Goal: Answer question/provide support: Share knowledge or assist other users

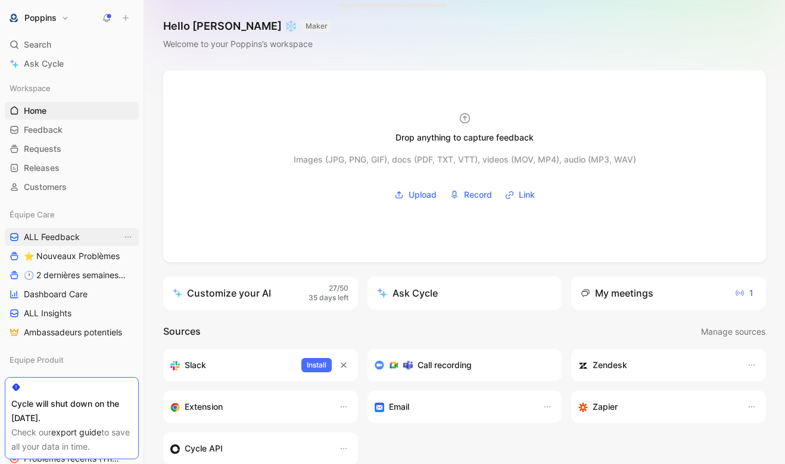
click at [73, 236] on span "ALL Feedback" at bounding box center [52, 237] width 56 height 12
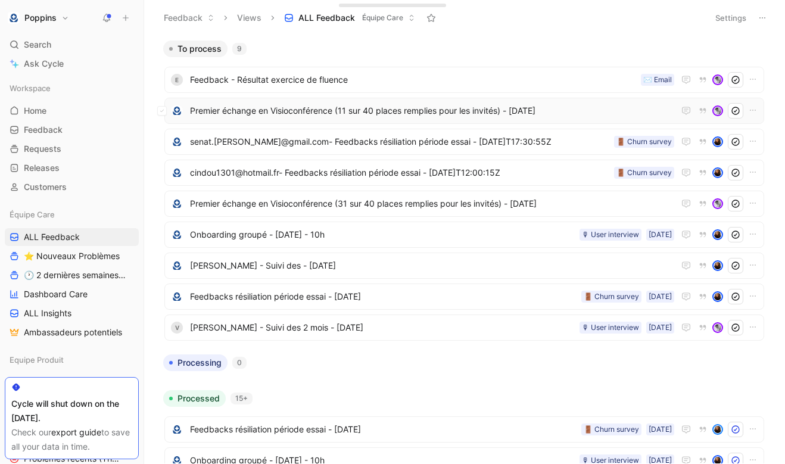
click at [603, 108] on span "Premier échange en Visioconférence (11 sur 40 places remplies pour les invités)…" at bounding box center [432, 111] width 484 height 14
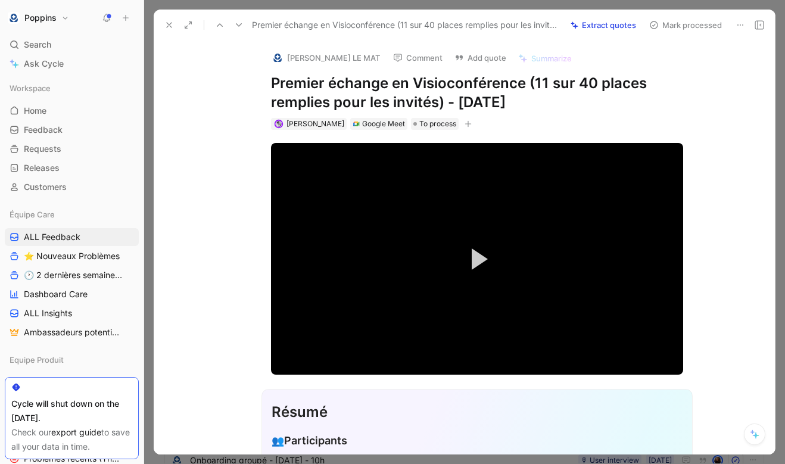
click at [695, 174] on div "Video Player is loading. Play Video Play Mute Current Time 0:00 / Duration 34:1…" at bounding box center [476, 258] width 457 height 239
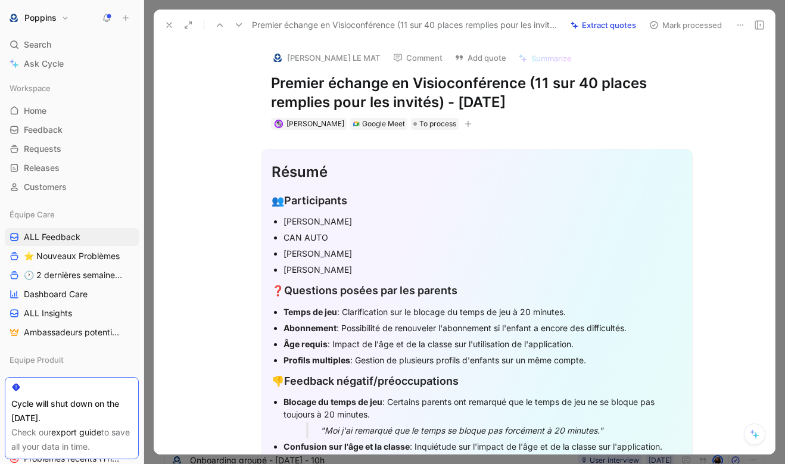
click at [294, 289] on div "❓ Questions posées par les parents" at bounding box center [477, 290] width 411 height 17
drag, startPoint x: 276, startPoint y: 287, endPoint x: 358, endPoint y: 323, distance: 89.3
click at [322, 343] on strong "Âge requis" at bounding box center [306, 344] width 44 height 10
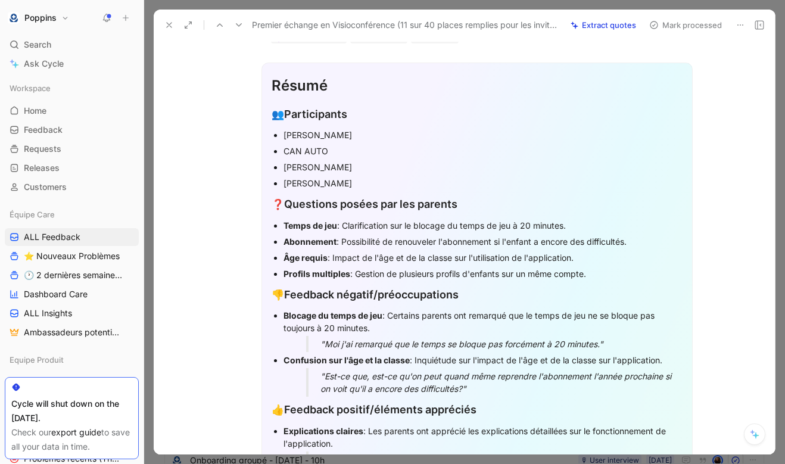
scroll to position [119, 0]
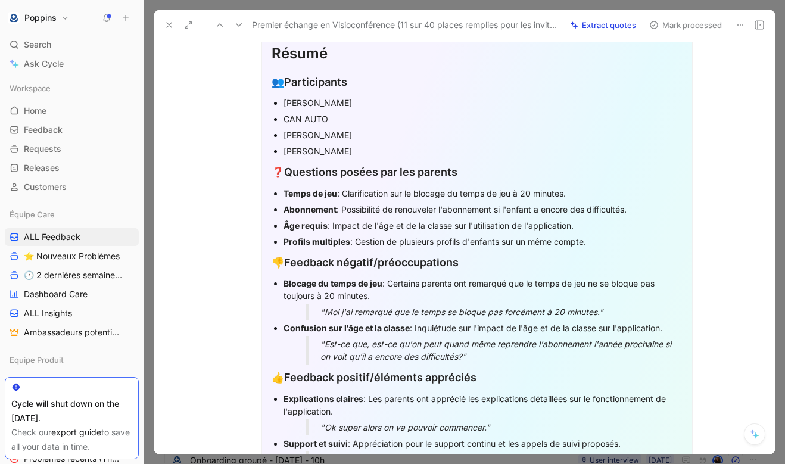
click at [279, 213] on ul "Temps de jeu : Clarification sur le blocage du temps de jeu à 20 minutes. Abonn…" at bounding box center [477, 217] width 411 height 64
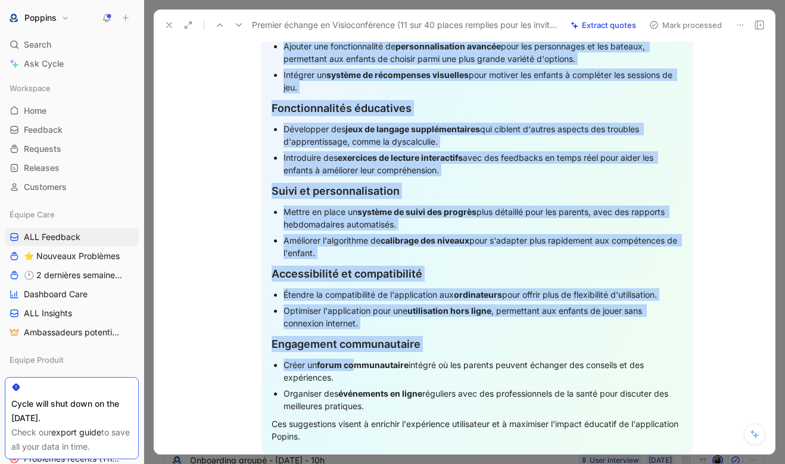
scroll to position [766, 0]
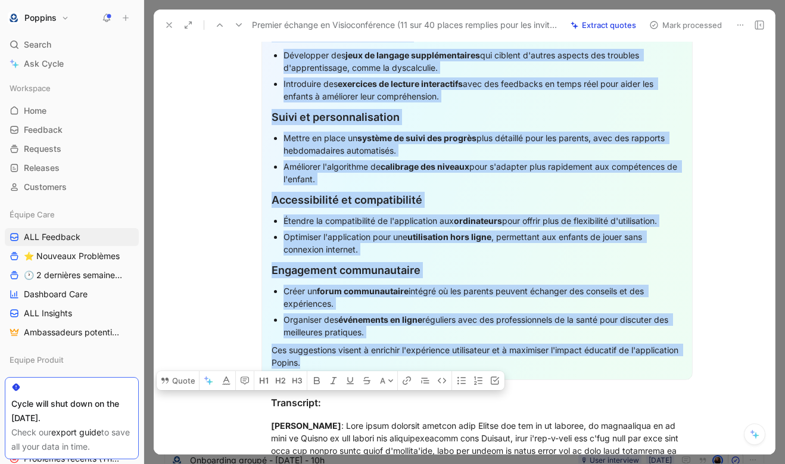
drag, startPoint x: 274, startPoint y: 169, endPoint x: 404, endPoint y: 362, distance: 232.1
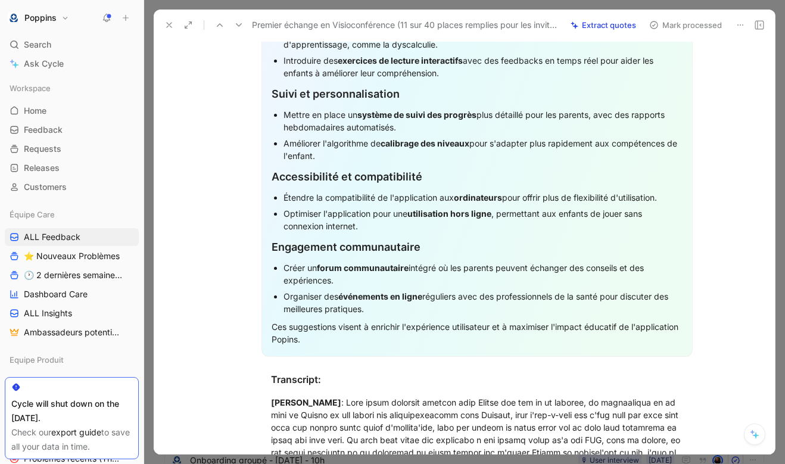
scroll to position [221, 0]
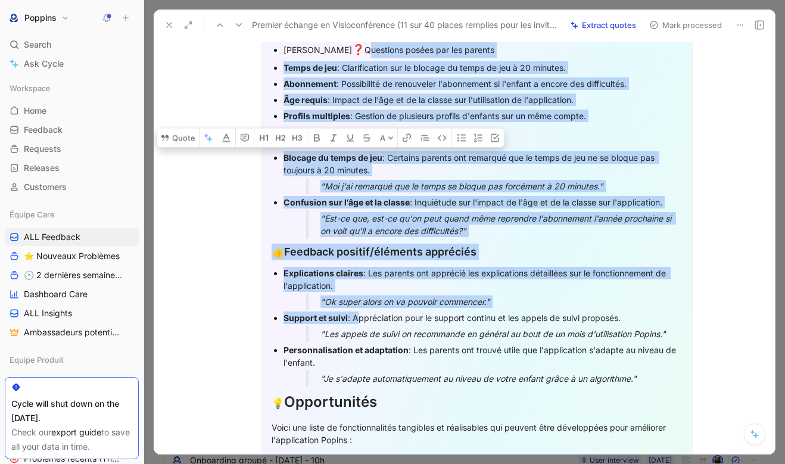
drag, startPoint x: 319, startPoint y: 52, endPoint x: 355, endPoint y: 315, distance: 264.5
click at [355, 315] on div "Résumé 👥 Participants [PERSON_NAME] CAN AUTO [PERSON_NAME] [PERSON_NAME] ❓ Ques…" at bounding box center [477, 415] width 431 height 974
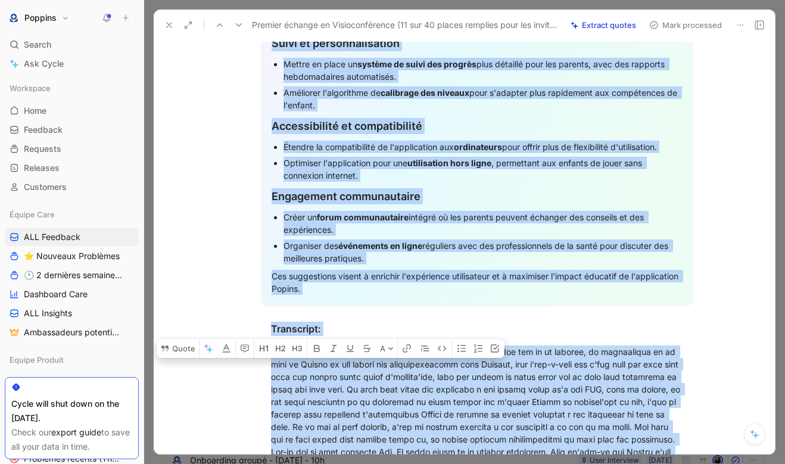
scroll to position [604, 0]
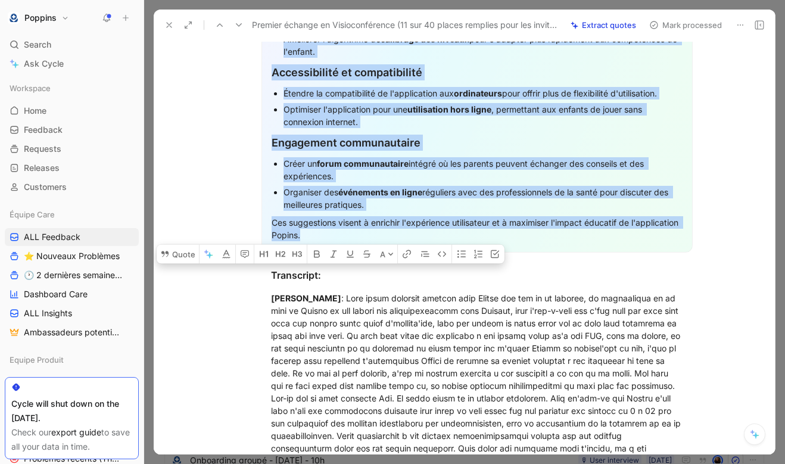
drag, startPoint x: 312, startPoint y: 45, endPoint x: 403, endPoint y: 234, distance: 209.1
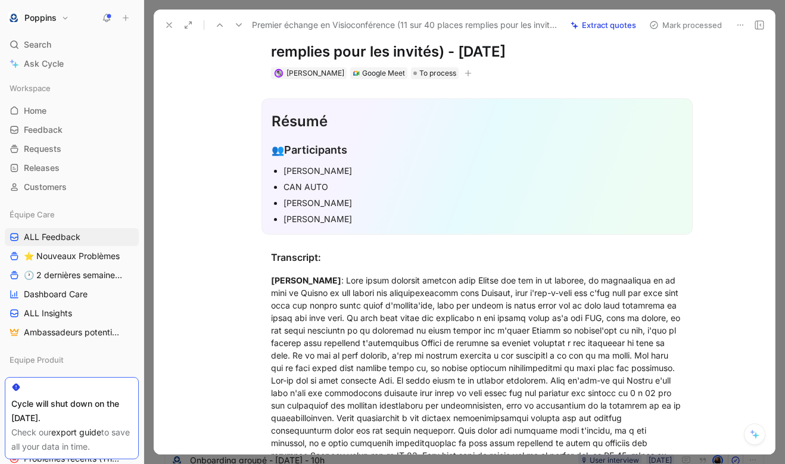
scroll to position [38, 0]
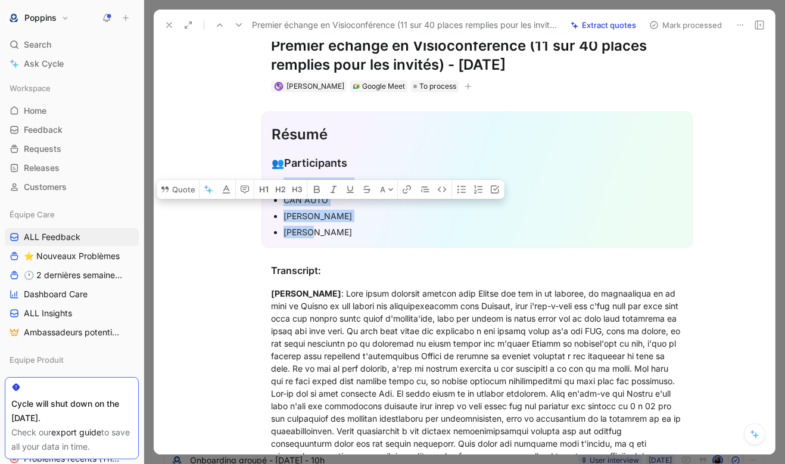
drag, startPoint x: 283, startPoint y: 184, endPoint x: 335, endPoint y: 239, distance: 76.3
click at [335, 239] on ul "[PERSON_NAME] CAN AUTO [PERSON_NAME] [PERSON_NAME]" at bounding box center [477, 208] width 411 height 64
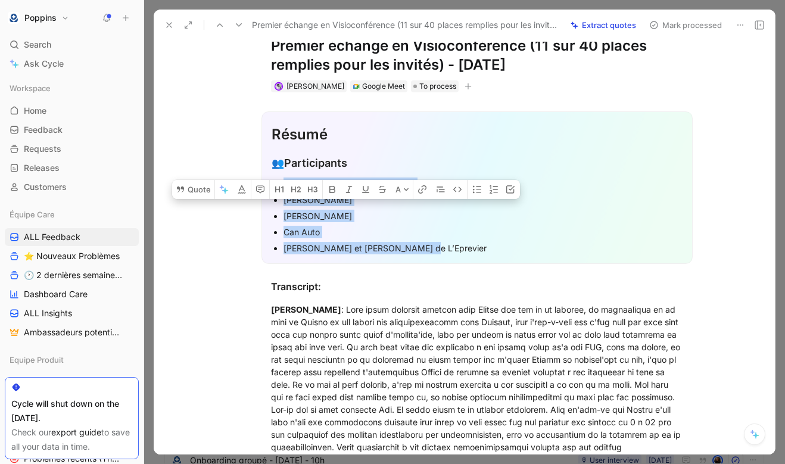
drag, startPoint x: 413, startPoint y: 250, endPoint x: 267, endPoint y: 177, distance: 163.6
click at [267, 177] on div "Résumé 👥 Participants Fée simplement [PERSON_NAME] [PERSON_NAME] Can Auto [PERS…" at bounding box center [477, 187] width 431 height 153
click at [351, 185] on icon "button" at bounding box center [349, 190] width 10 height 10
click at [350, 186] on icon "button" at bounding box center [349, 189] width 7 height 7
click at [494, 185] on icon "button" at bounding box center [494, 190] width 10 height 10
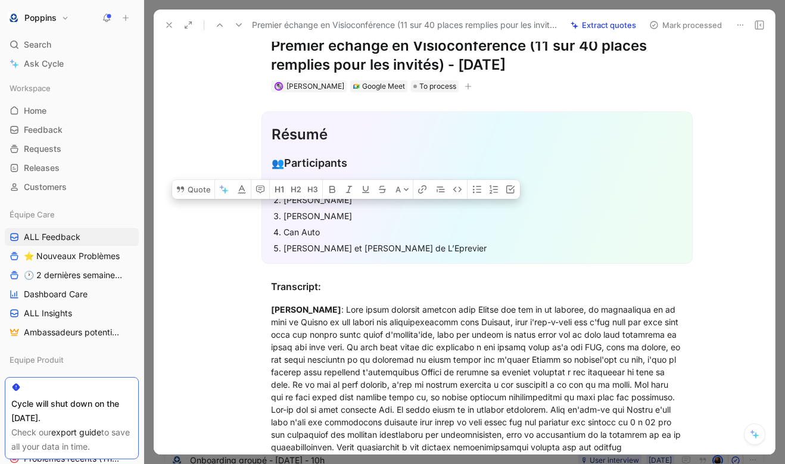
click at [391, 220] on div "[PERSON_NAME]" at bounding box center [483, 216] width 399 height 13
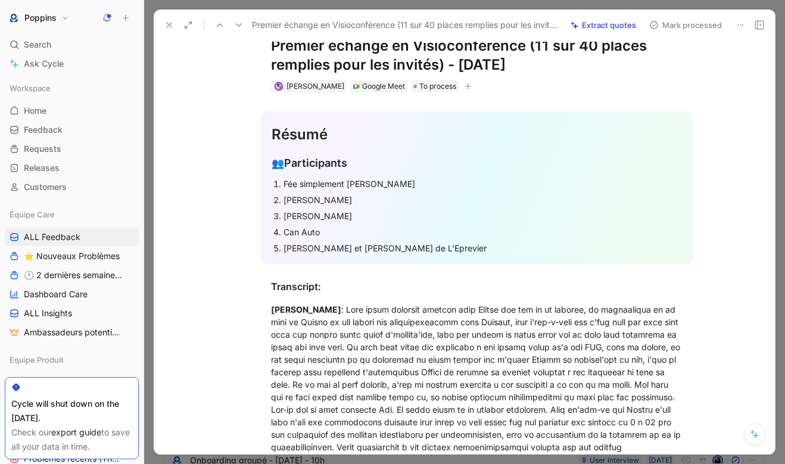
click at [416, 182] on div "Fée simplement [PERSON_NAME]" at bounding box center [483, 184] width 399 height 13
drag, startPoint x: 278, startPoint y: 181, endPoint x: 488, endPoint y: 313, distance: 247.6
click at [409, 252] on div "[PERSON_NAME] et [PERSON_NAME] de L’Eprevier" at bounding box center [483, 248] width 399 height 13
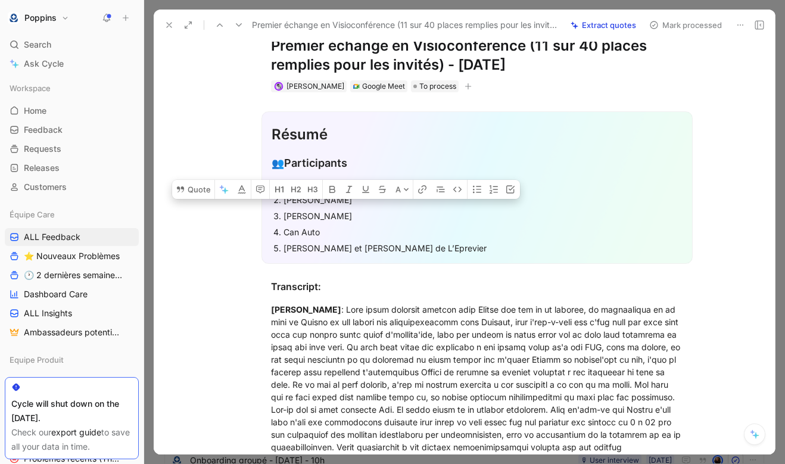
drag, startPoint x: 419, startPoint y: 252, endPoint x: 279, endPoint y: 185, distance: 155.9
click at [279, 185] on ol "Fée simplement [PERSON_NAME] [PERSON_NAME] Can Auto [PERSON_NAME] et [PERSON_NA…" at bounding box center [477, 216] width 411 height 80
click at [331, 186] on icon "button" at bounding box center [332, 189] width 6 height 7
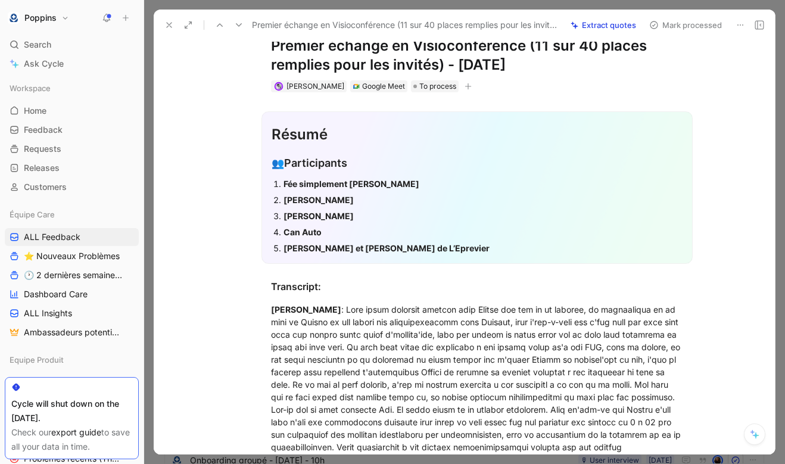
click at [418, 192] on p "[PERSON_NAME]" at bounding box center [483, 200] width 399 height 16
click at [425, 185] on div "Fée simplement [PERSON_NAME]" at bounding box center [483, 184] width 399 height 13
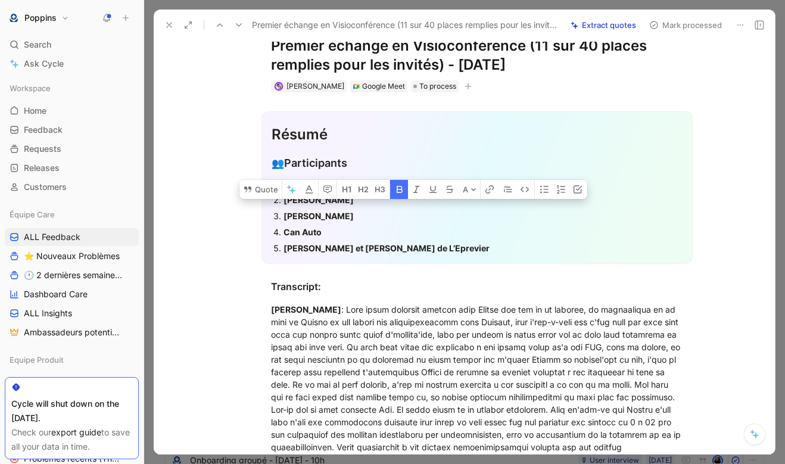
click at [394, 180] on button "button" at bounding box center [399, 189] width 18 height 19
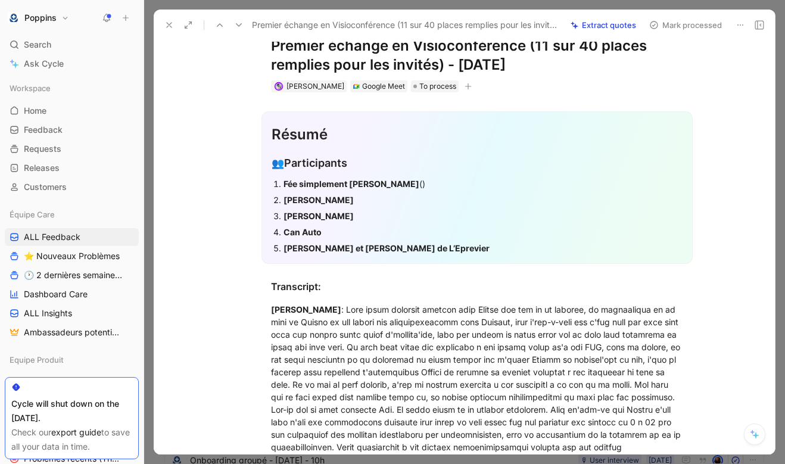
click at [358, 194] on div "[PERSON_NAME]" at bounding box center [483, 200] width 399 height 13
click at [340, 213] on div "[PERSON_NAME]" at bounding box center [483, 216] width 399 height 13
click at [339, 227] on div "Can Auto" at bounding box center [483, 232] width 399 height 13
click at [420, 246] on div "[PERSON_NAME] et [PERSON_NAME] de L’Eprevier" at bounding box center [483, 248] width 399 height 13
click at [418, 179] on div "Fée simplement [PERSON_NAME] ()" at bounding box center [483, 184] width 399 height 13
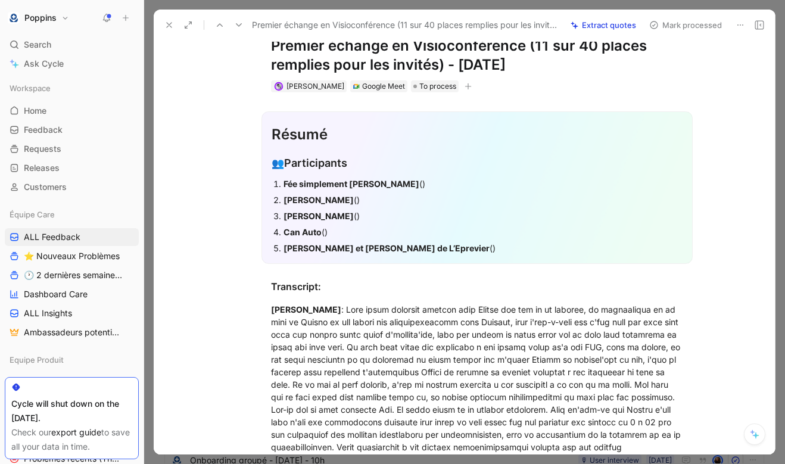
click at [413, 180] on div "Fée simplement [PERSON_NAME] ()" at bounding box center [483, 184] width 399 height 13
click at [310, 198] on div "[PERSON_NAME] ()" at bounding box center [483, 200] width 399 height 13
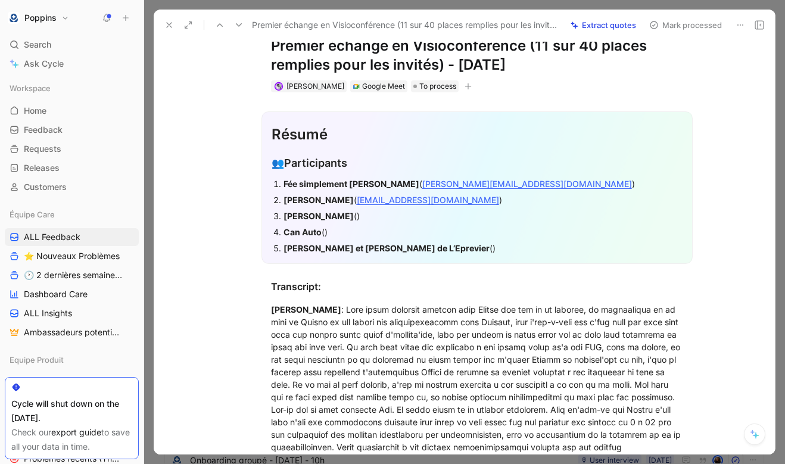
click at [351, 230] on div "Can Auto ()" at bounding box center [483, 232] width 399 height 13
click at [410, 245] on strong "[PERSON_NAME] et [PERSON_NAME] de L’Eprevier" at bounding box center [387, 248] width 206 height 10
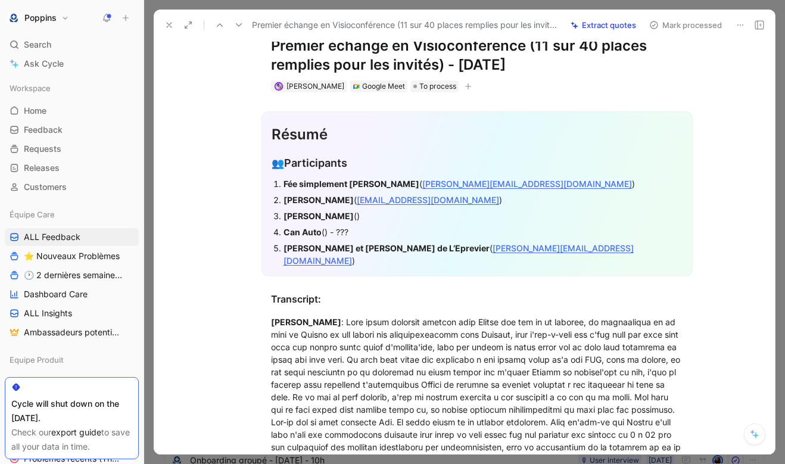
click at [391, 215] on div "[PERSON_NAME] ()" at bounding box center [483, 216] width 399 height 13
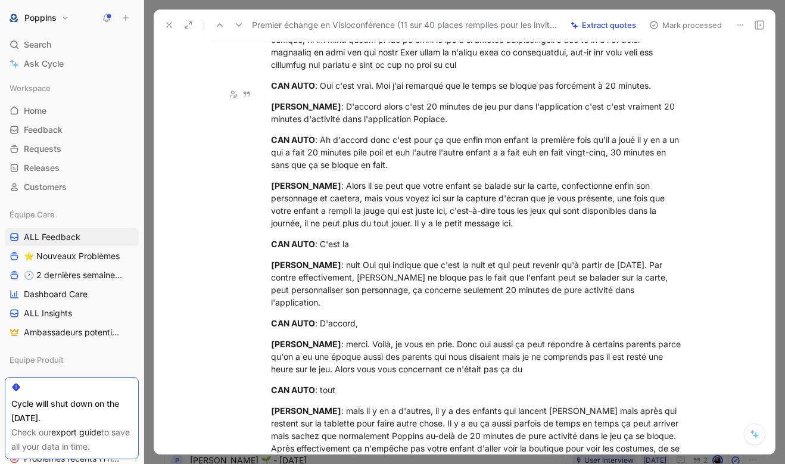
scroll to position [2348, 0]
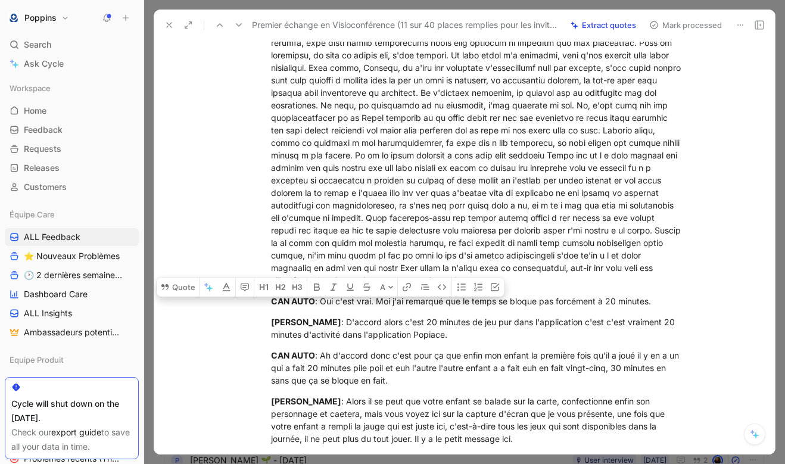
drag, startPoint x: 272, startPoint y: 322, endPoint x: 437, endPoint y: 274, distance: 172.5
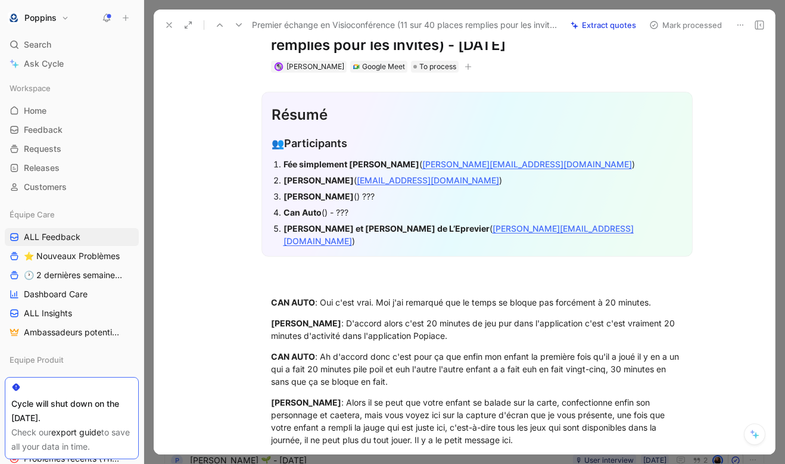
scroll to position [58, 0]
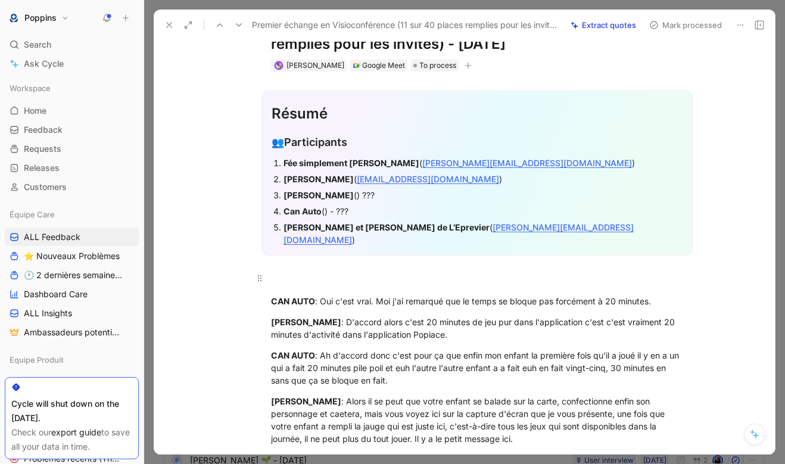
click at [308, 271] on div at bounding box center [477, 278] width 412 height 14
click at [172, 29] on icon at bounding box center [169, 25] width 10 height 10
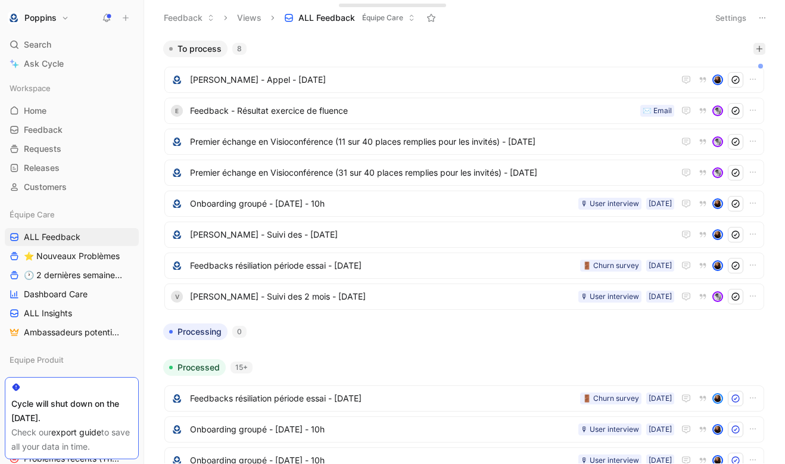
click at [761, 49] on icon "button" at bounding box center [760, 48] width 7 height 1
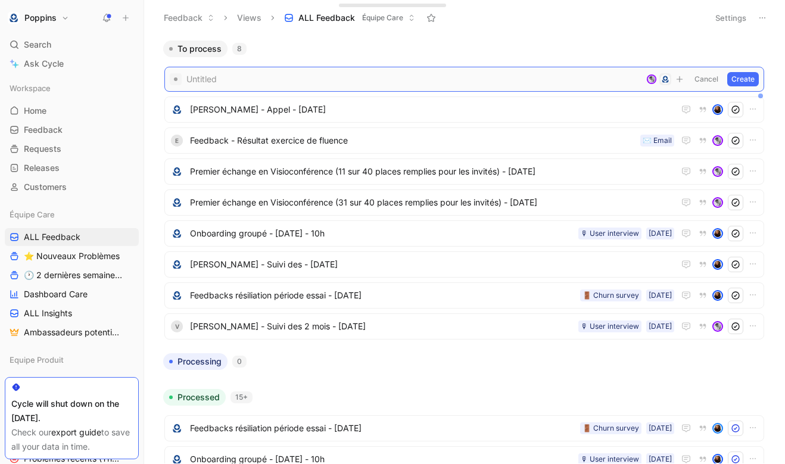
click at [258, 80] on span at bounding box center [413, 79] width 455 height 14
paste span
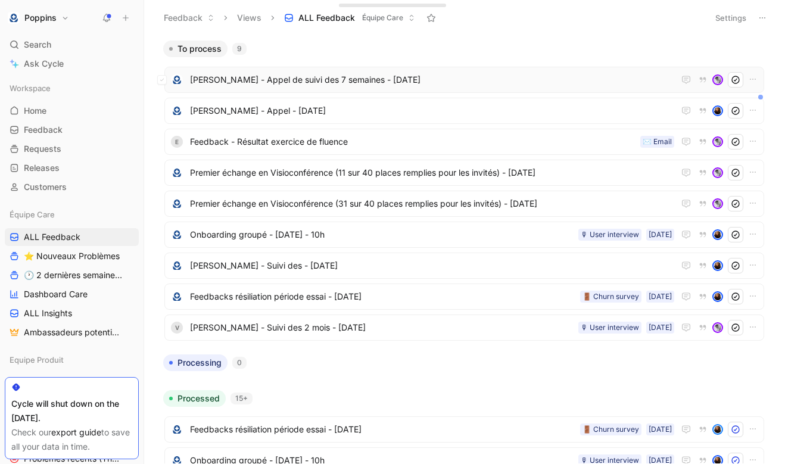
click at [342, 88] on div "[PERSON_NAME] - Appel de suivi des 7 semaines - [DATE]" at bounding box center [464, 80] width 600 height 26
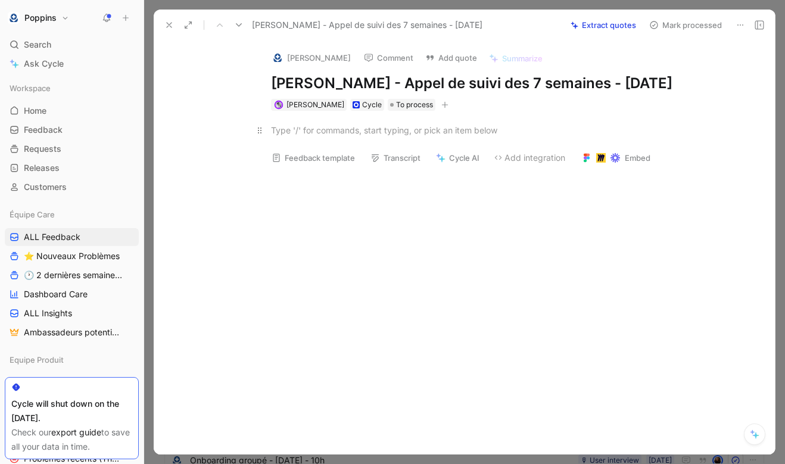
click at [326, 136] on div at bounding box center [477, 130] width 412 height 13
click at [275, 60] on img at bounding box center [278, 58] width 12 height 12
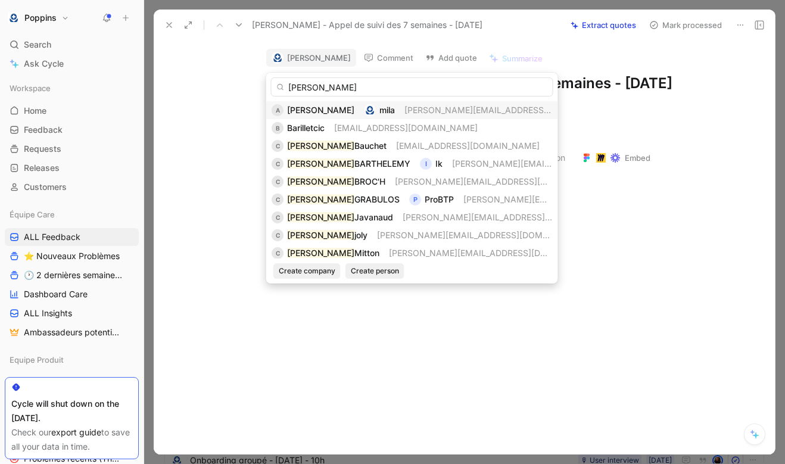
type input "[PERSON_NAME]"
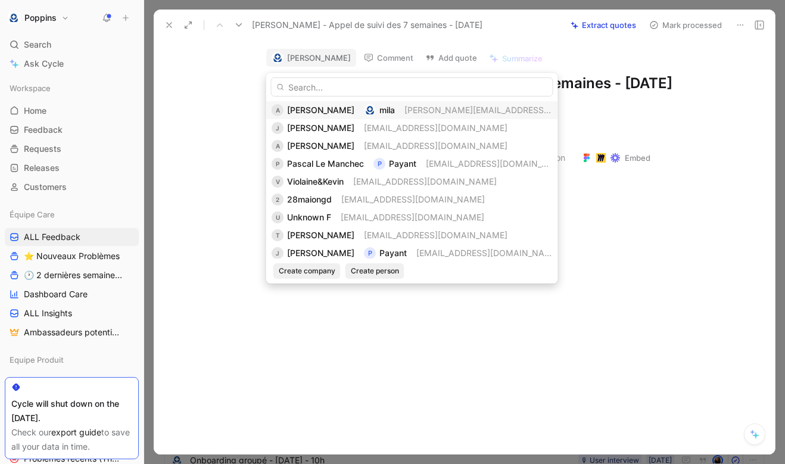
type input "[PHONE_NUMBER]"
paste input "[EMAIL_ADDRESS][DOMAIN_NAME]"
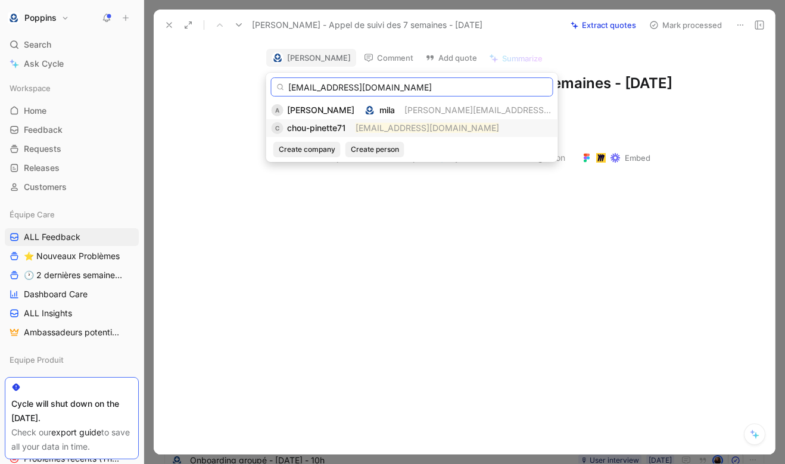
type input "[EMAIL_ADDRESS][DOMAIN_NAME]"
click at [393, 132] on mark "[EMAIL_ADDRESS][DOMAIN_NAME]" at bounding box center [428, 128] width 144 height 10
